Goal: Task Accomplishment & Management: Manage account settings

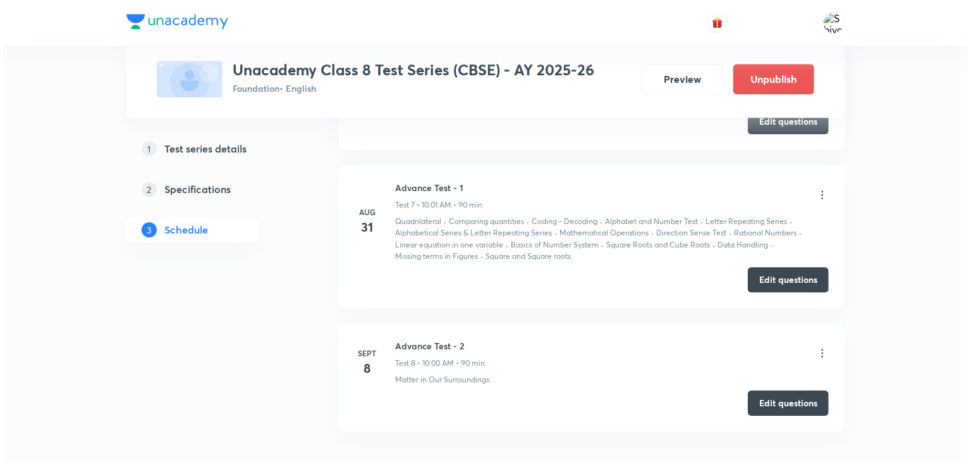
scroll to position [1780, 0]
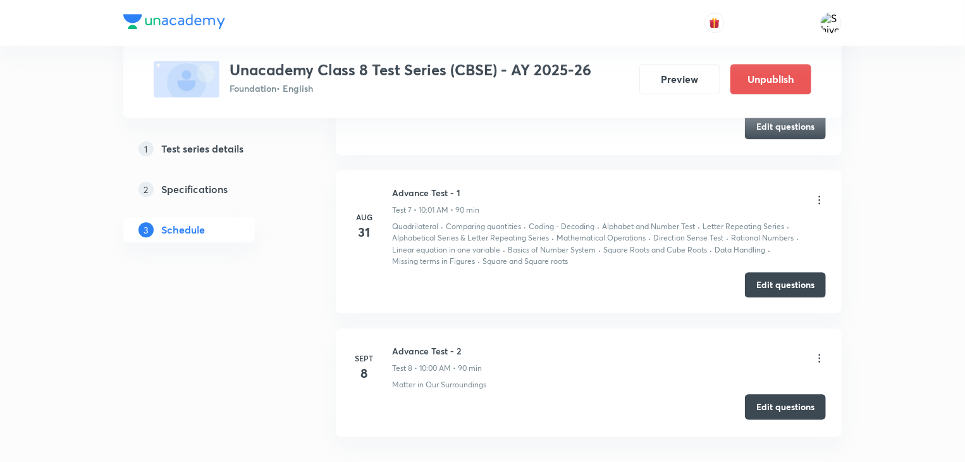
click at [788, 398] on button "Edit questions" at bounding box center [785, 406] width 81 height 25
click at [824, 352] on icon at bounding box center [819, 358] width 13 height 13
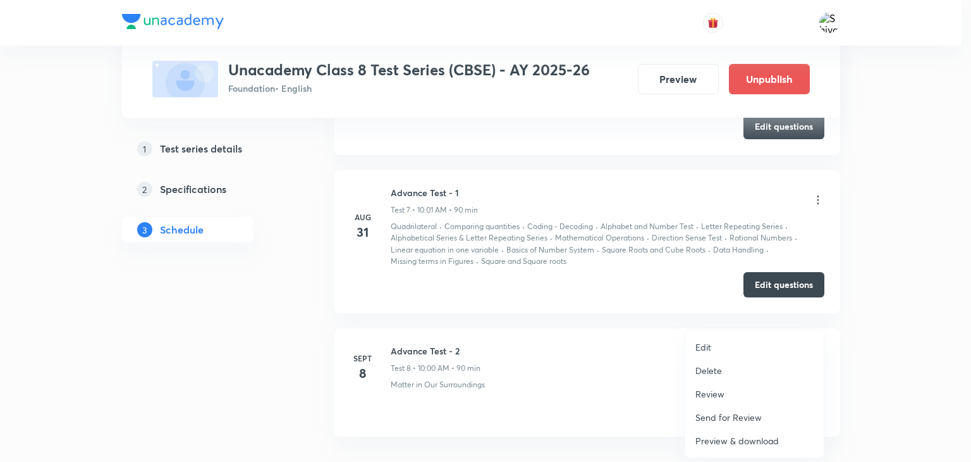
click at [731, 346] on li "Edit" at bounding box center [754, 346] width 138 height 23
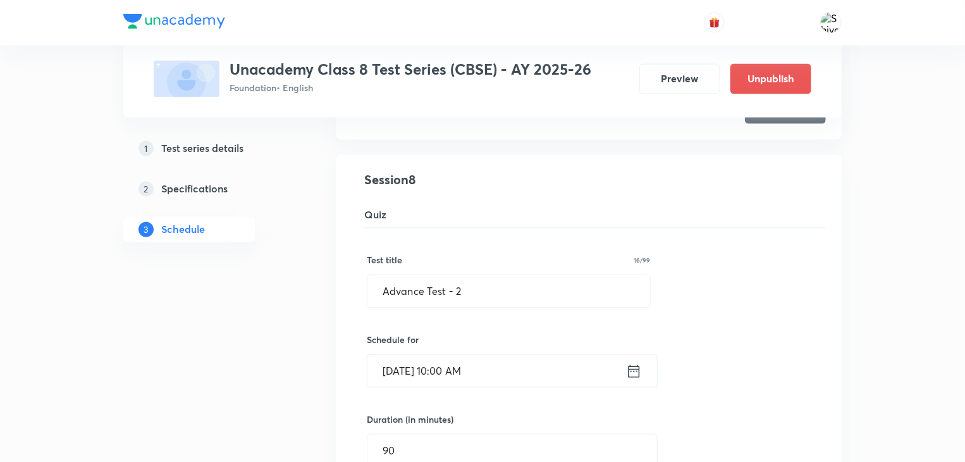
scroll to position [1192, 0]
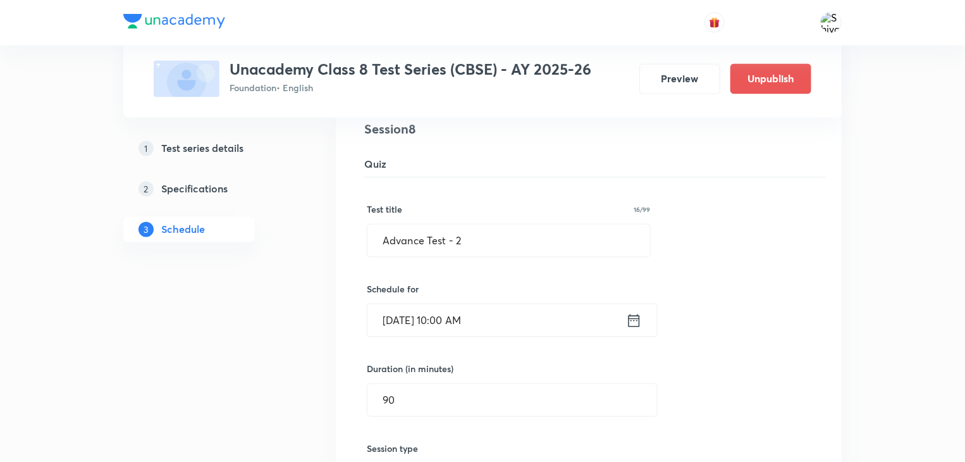
click at [634, 321] on icon at bounding box center [634, 321] width 16 height 18
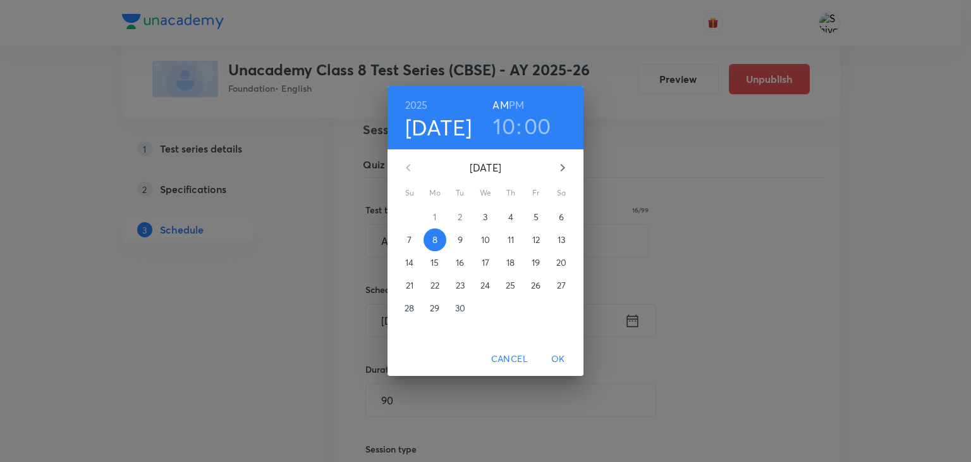
click at [503, 131] on h3 "10" at bounding box center [504, 126] width 22 height 27
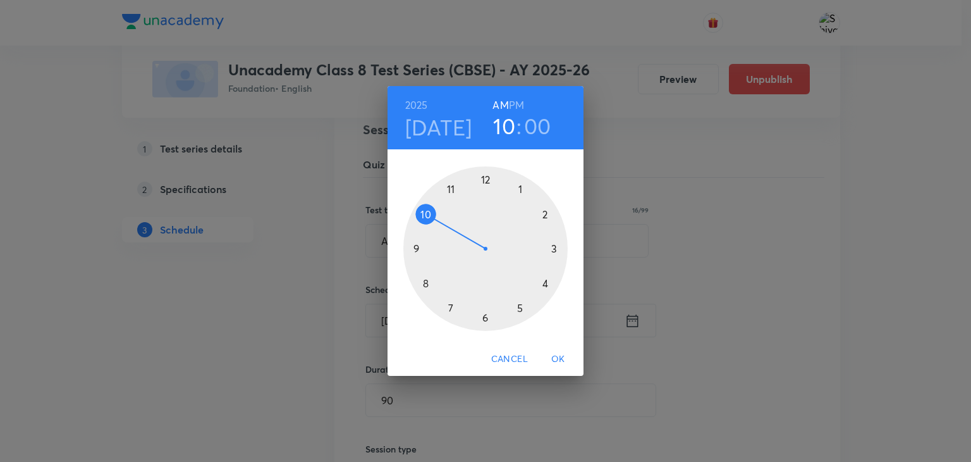
click at [517, 104] on h6 "PM" at bounding box center [516, 105] width 15 height 18
click at [520, 311] on div at bounding box center [485, 248] width 164 height 164
click at [484, 317] on div at bounding box center [485, 248] width 164 height 164
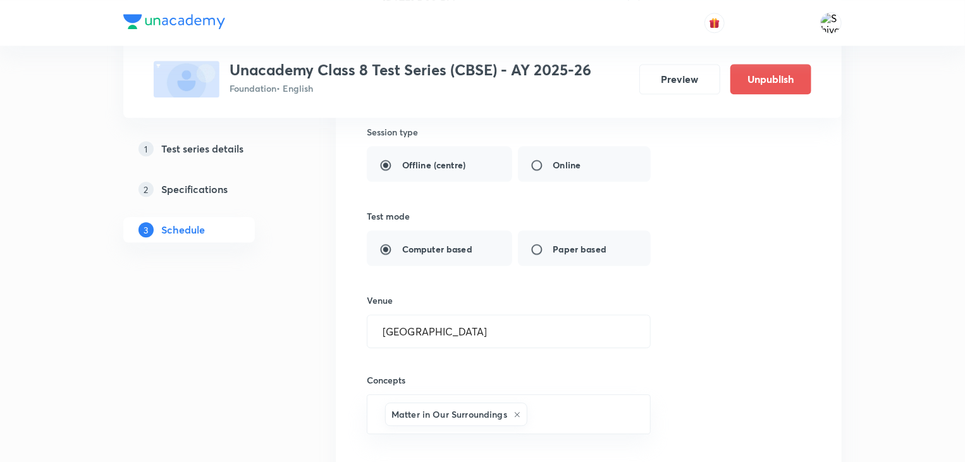
scroll to position [1743, 0]
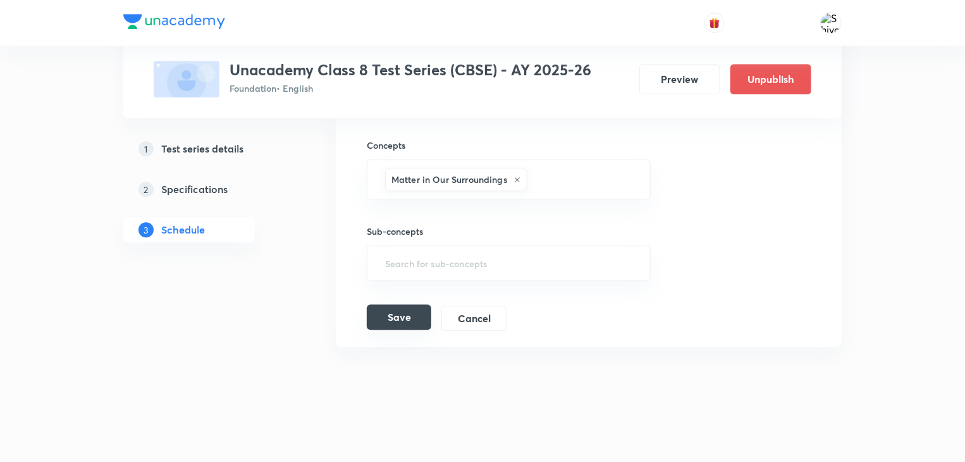
click at [397, 317] on button "Save" at bounding box center [399, 316] width 64 height 25
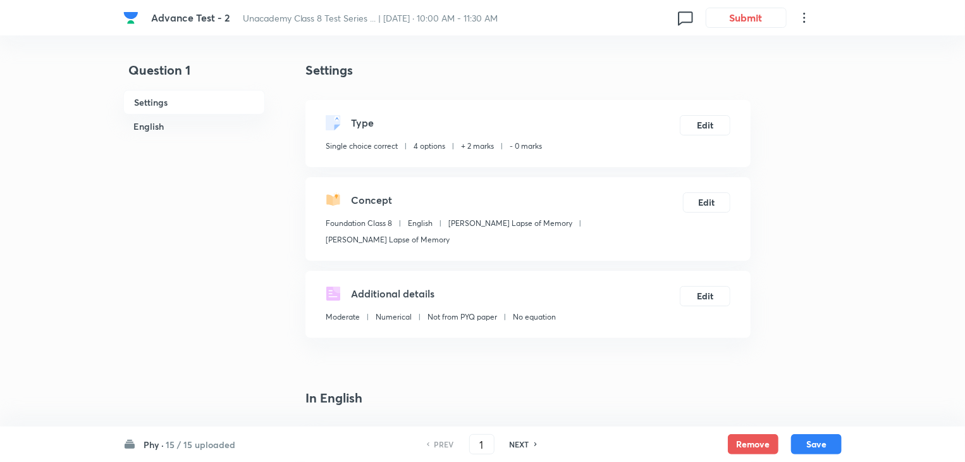
click at [800, 18] on icon at bounding box center [804, 17] width 15 height 15
click at [754, 51] on span "View details" at bounding box center [744, 48] width 123 height 13
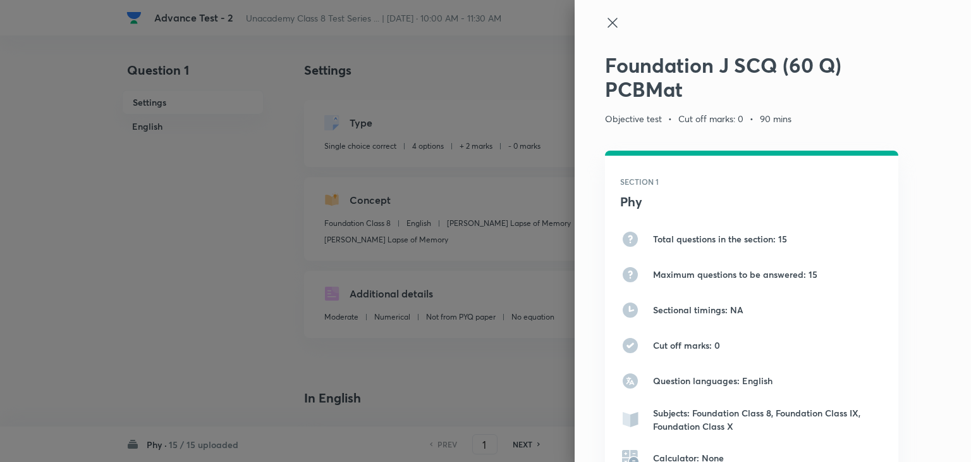
click at [605, 30] on icon at bounding box center [612, 22] width 15 height 15
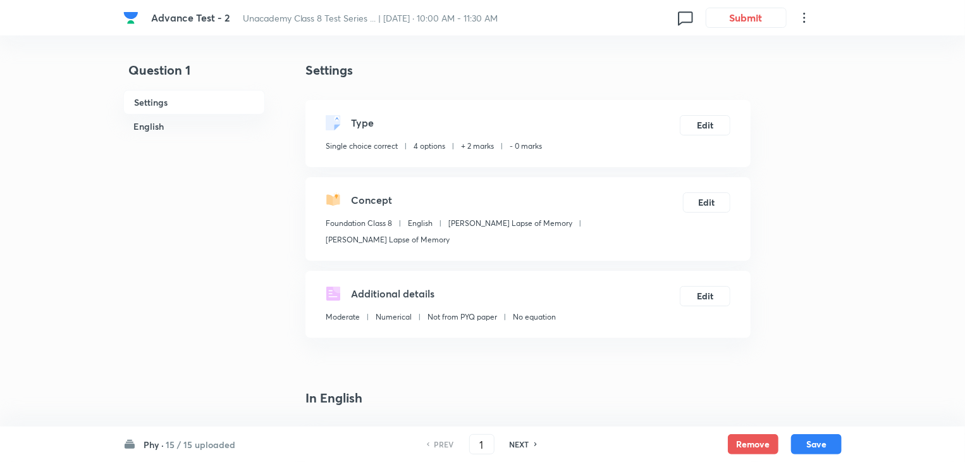
click at [181, 448] on div "Phy · 15 / 15 uploaded PREV 1 ​ NEXT Remove Save" at bounding box center [482, 443] width 718 height 35
click at [181, 448] on h6 "15 / 15 uploaded" at bounding box center [201, 443] width 70 height 13
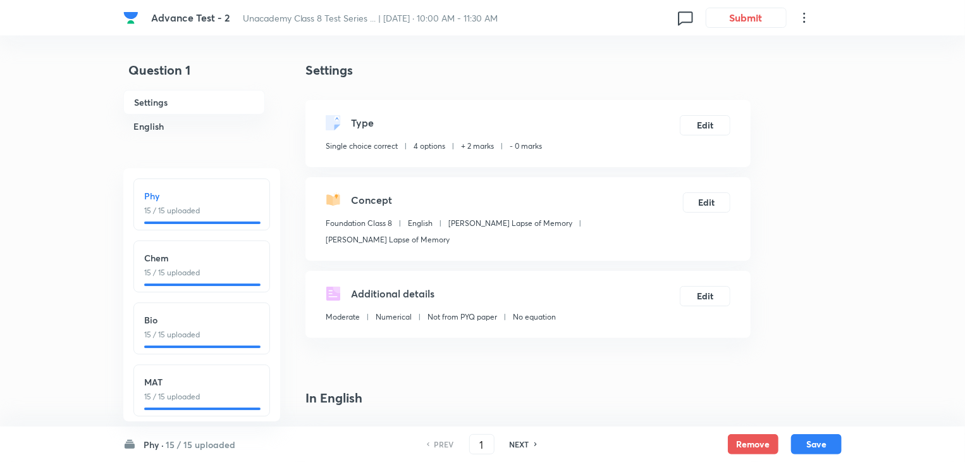
scroll to position [15, 0]
